Goal: Navigation & Orientation: Find specific page/section

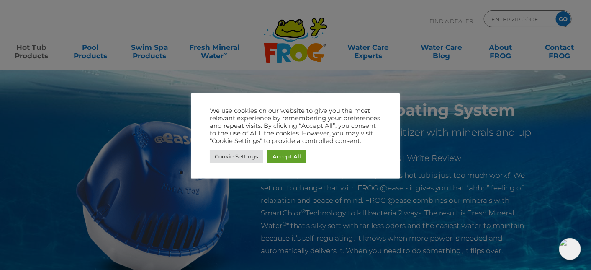
click at [26, 53] on div at bounding box center [295, 135] width 591 height 270
click at [293, 154] on link "Accept All" at bounding box center [287, 156] width 39 height 13
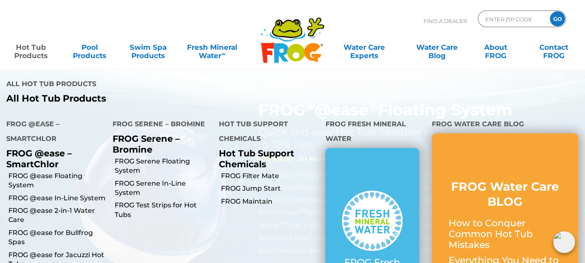
click at [30, 49] on link "Hot Tub Products" at bounding box center [31, 47] width 46 height 17
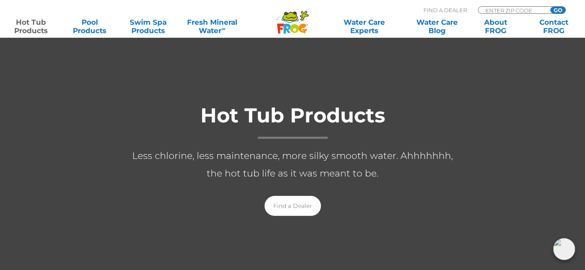
scroll to position [126, 0]
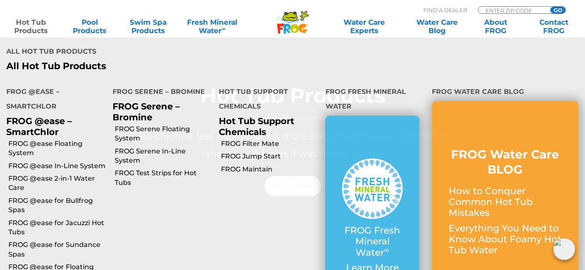
click at [33, 25] on link "Hot Tub Products" at bounding box center [31, 26] width 46 height 17
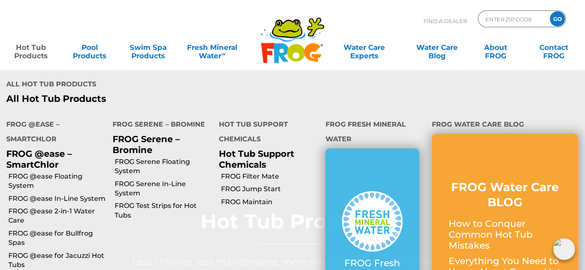
click at [42, 159] on p "FROG @ease – SmartChlor" at bounding box center [53, 158] width 94 height 21
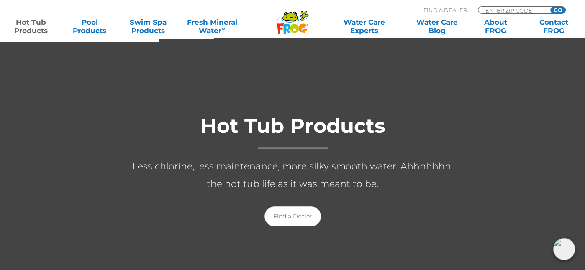
scroll to position [126, 0]
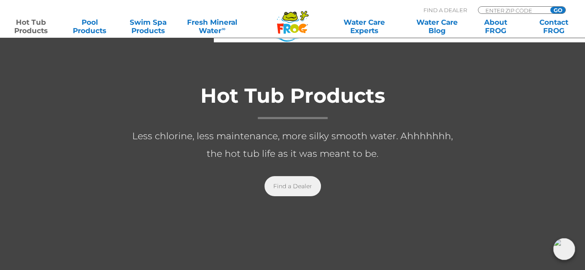
click at [291, 184] on link "Find a Dealer" at bounding box center [293, 186] width 57 height 20
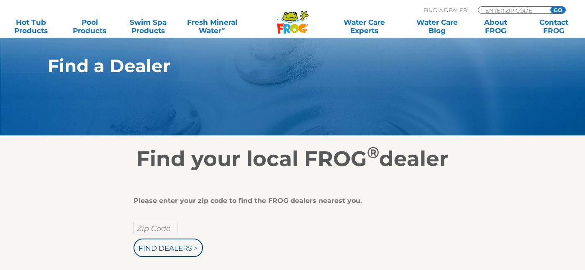
scroll to position [84, 0]
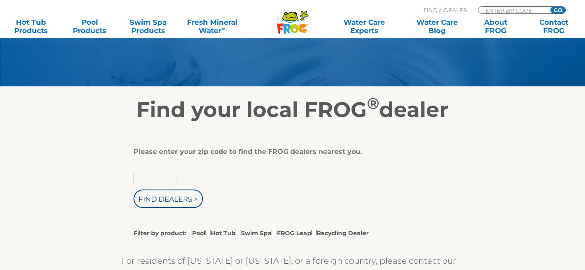
click at [144, 176] on input "text" at bounding box center [156, 179] width 44 height 13
type input "85201"
click at [134, 189] on input "Find Dealers >" at bounding box center [169, 198] width 70 height 18
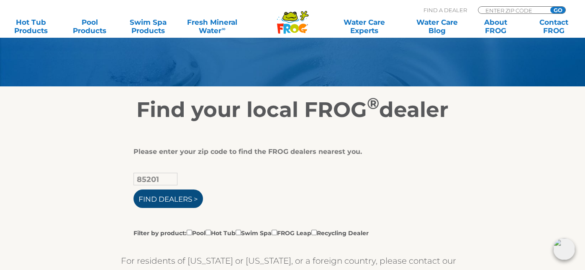
click at [165, 195] on input "Find Dealers >" at bounding box center [169, 198] width 70 height 18
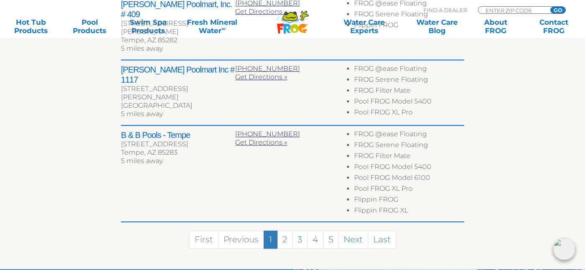
scroll to position [544, 0]
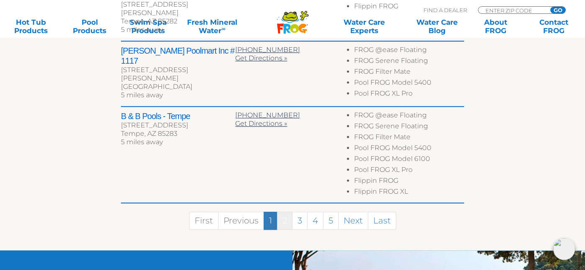
click at [283, 211] on link "2" at bounding box center [284, 220] width 15 height 18
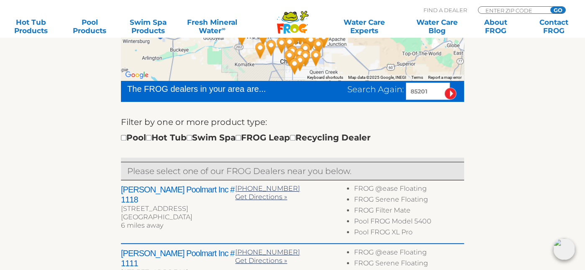
scroll to position [208, 0]
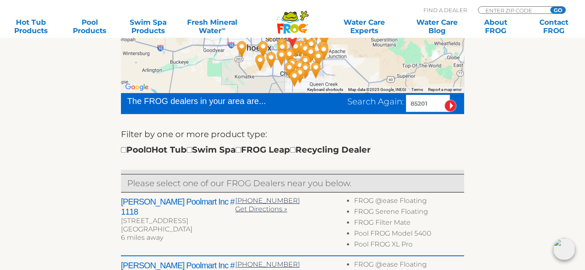
click at [152, 148] on input "checkbox" at bounding box center [148, 149] width 5 height 5
checkbox input "true"
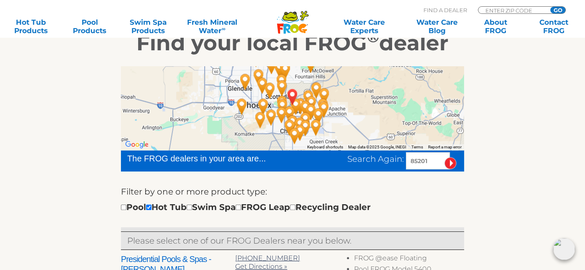
scroll to position [132, 0]
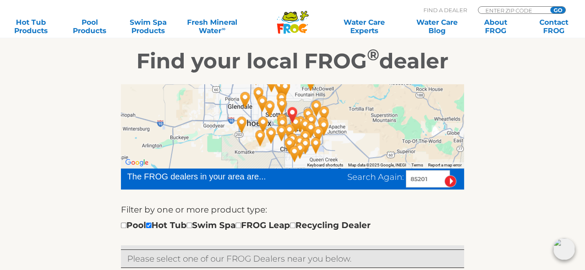
drag, startPoint x: 430, startPoint y: 178, endPoint x: 412, endPoint y: 177, distance: 18.0
click at [412, 177] on input "85201" at bounding box center [428, 178] width 44 height 17
type input "85286"
click at [445, 175] on input "image" at bounding box center [451, 181] width 12 height 12
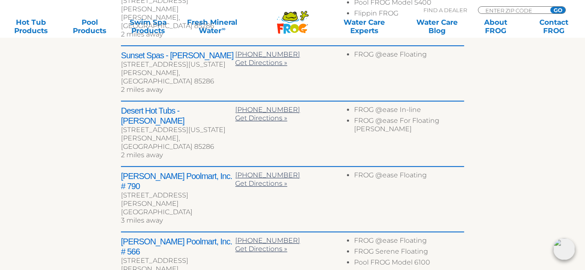
scroll to position [481, 0]
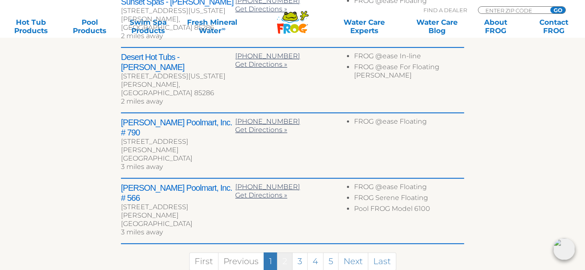
click at [283, 252] on link "2" at bounding box center [284, 261] width 15 height 18
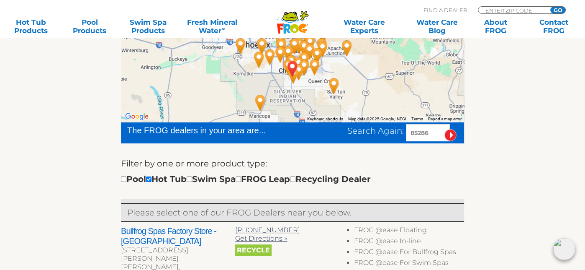
scroll to position [222, 0]
